Goal: Transaction & Acquisition: Purchase product/service

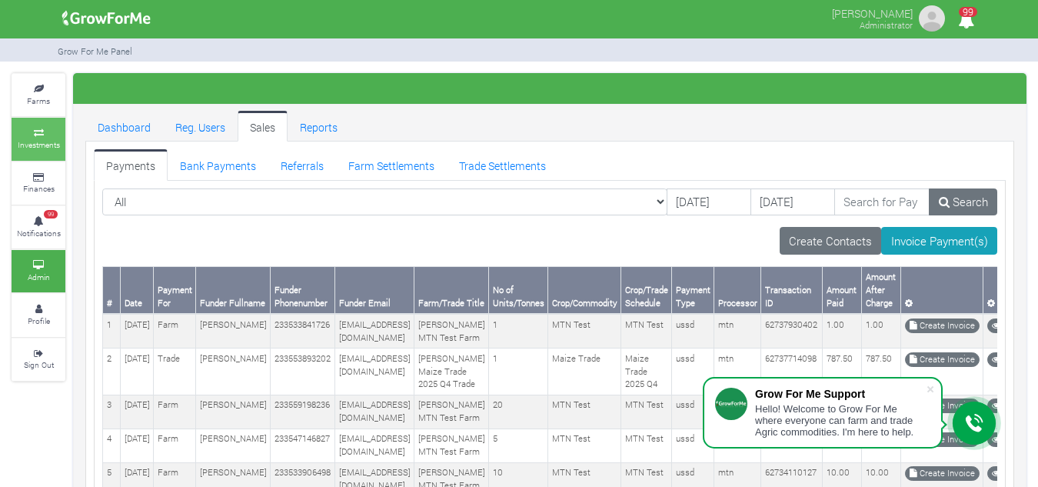
click at [50, 129] on icon at bounding box center [38, 133] width 46 height 8
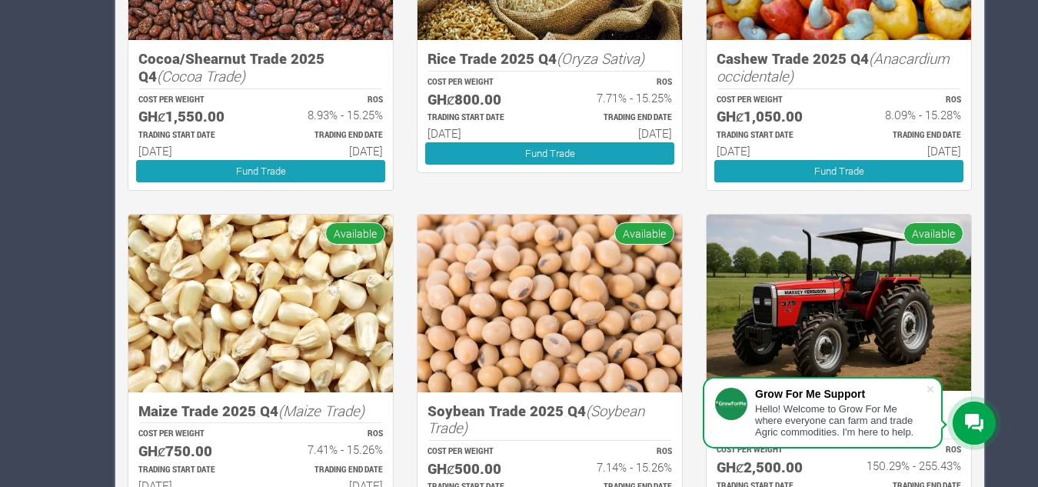
scroll to position [1433, 0]
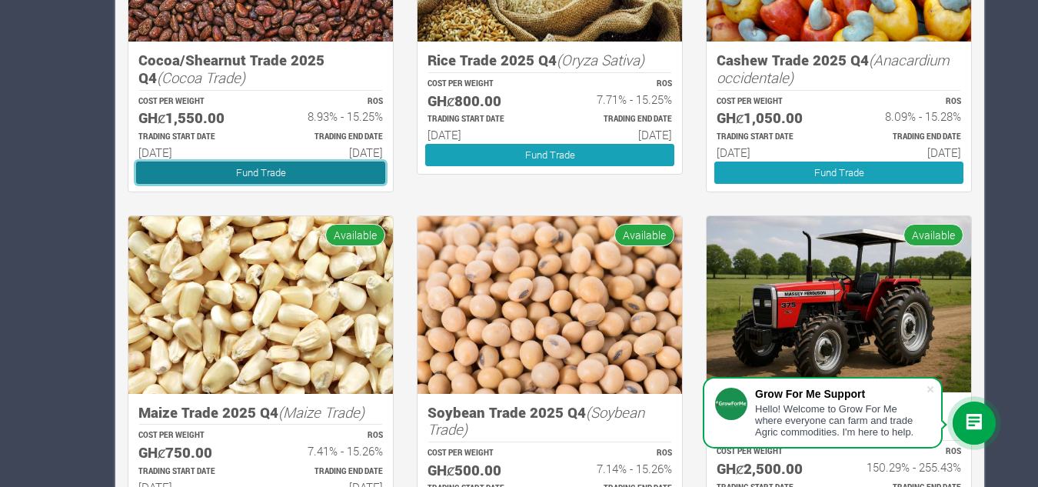
click at [336, 175] on link "Fund Trade" at bounding box center [260, 172] width 249 height 22
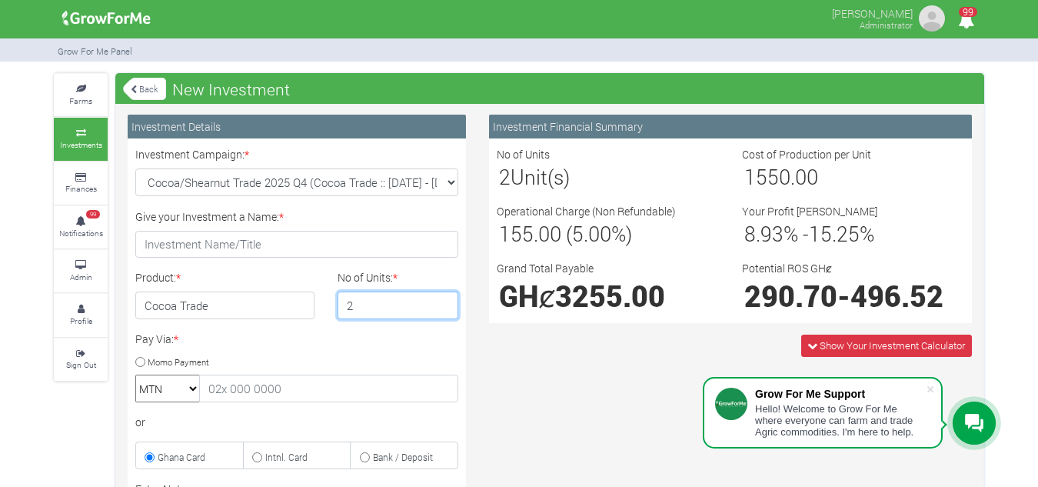
click at [438, 300] on input "2" at bounding box center [398, 305] width 121 height 28
click at [438, 300] on input "3" at bounding box center [398, 305] width 121 height 28
click at [438, 300] on input "4" at bounding box center [398, 305] width 121 height 28
click at [438, 300] on input "5" at bounding box center [398, 305] width 121 height 28
type input "6"
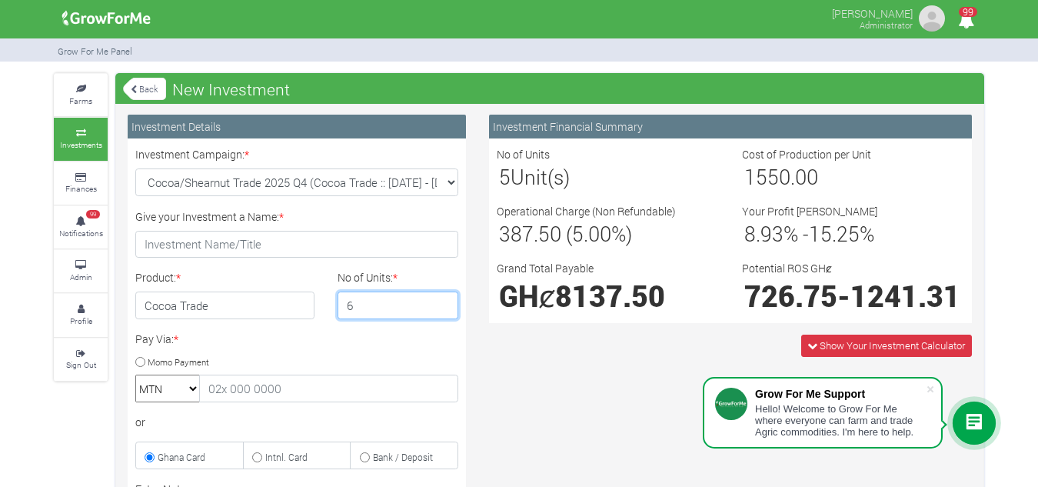
click at [438, 300] on input "6" at bounding box center [398, 305] width 121 height 28
